Goal: Check status: Check status

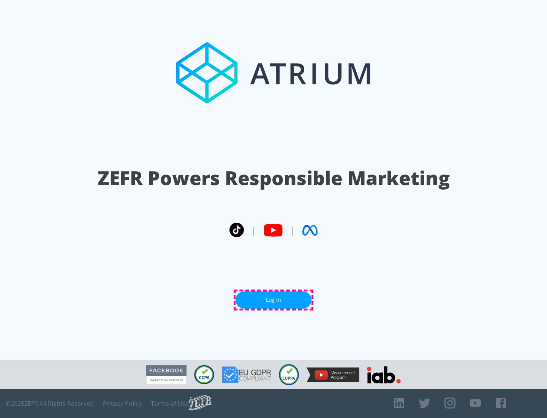
click at [274, 300] on link "Log In" at bounding box center [274, 300] width 76 height 17
